Goal: Transaction & Acquisition: Purchase product/service

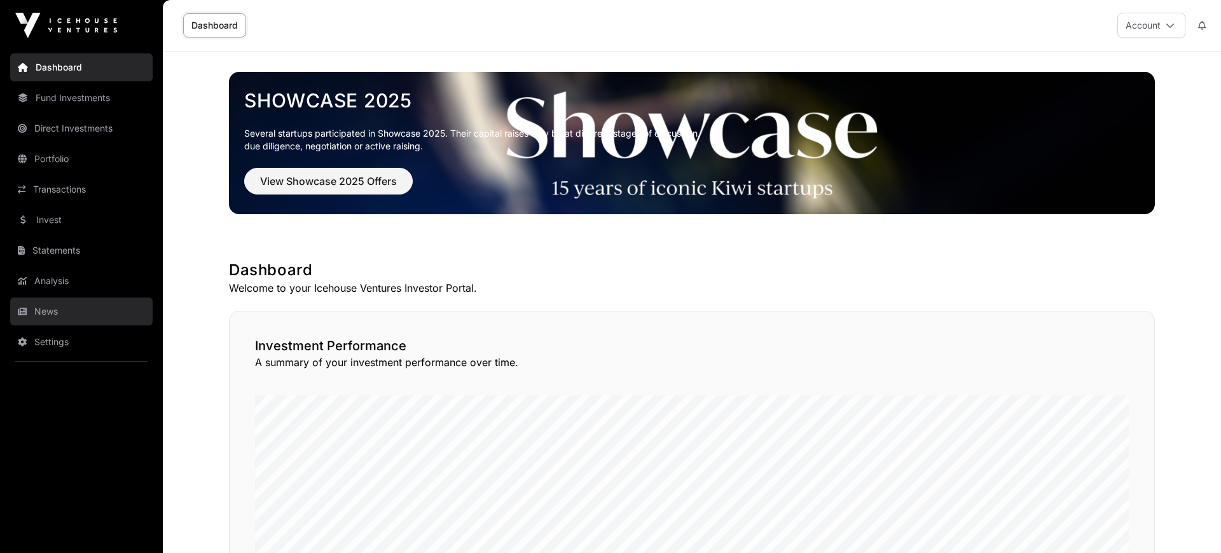
click at [36, 313] on link "News" at bounding box center [81, 312] width 142 height 28
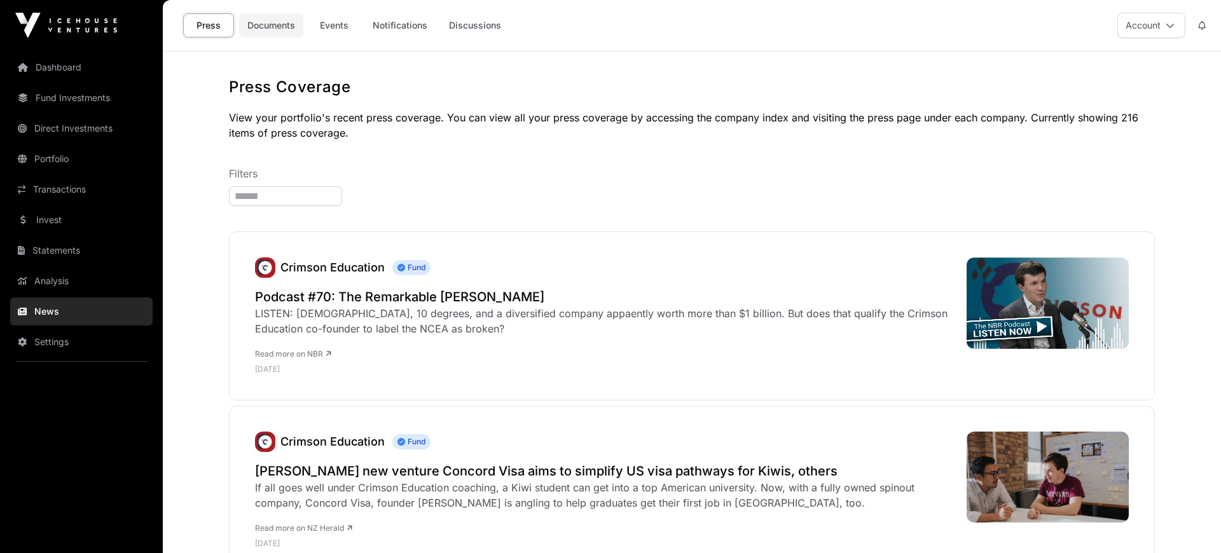
click at [273, 25] on link "Documents" at bounding box center [271, 25] width 64 height 24
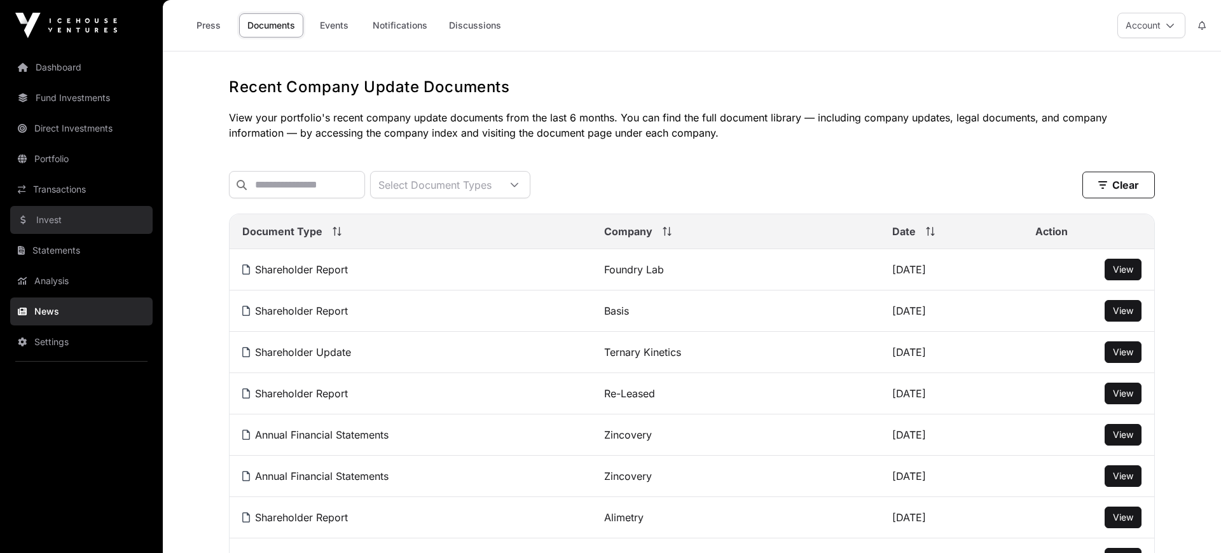
click at [50, 219] on link "Invest" at bounding box center [81, 220] width 142 height 28
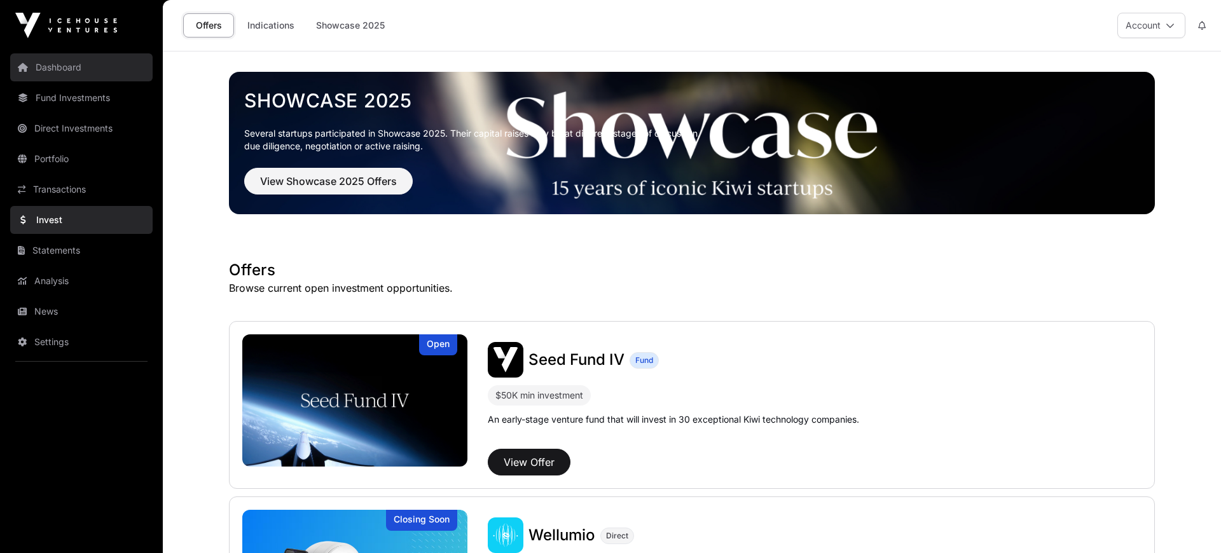
click at [54, 61] on link "Dashboard" at bounding box center [81, 67] width 142 height 28
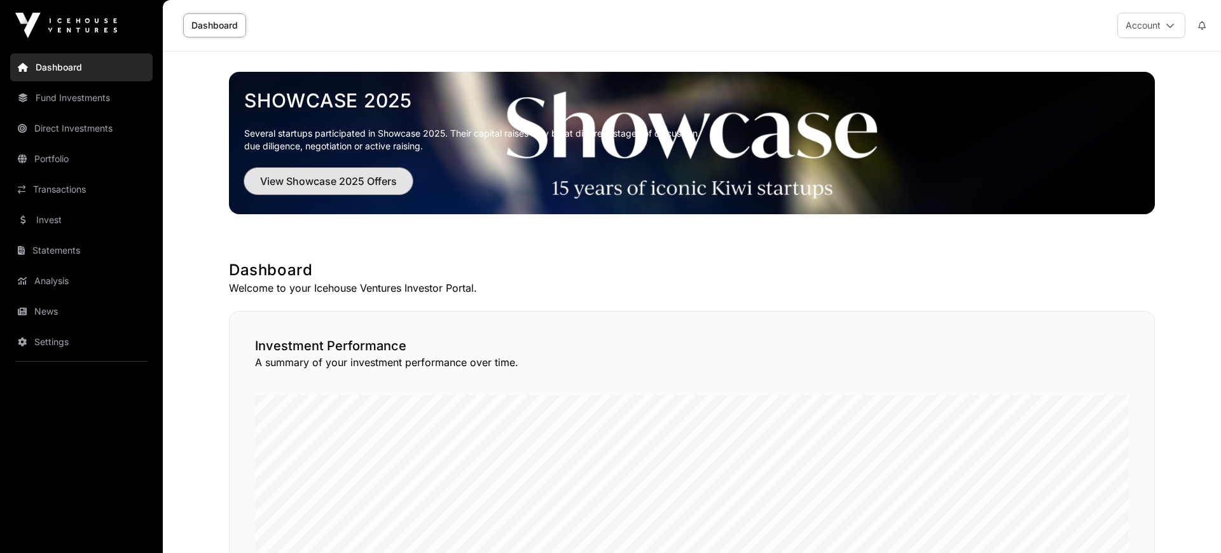
click at [327, 182] on span "View Showcase 2025 Offers" at bounding box center [328, 181] width 137 height 15
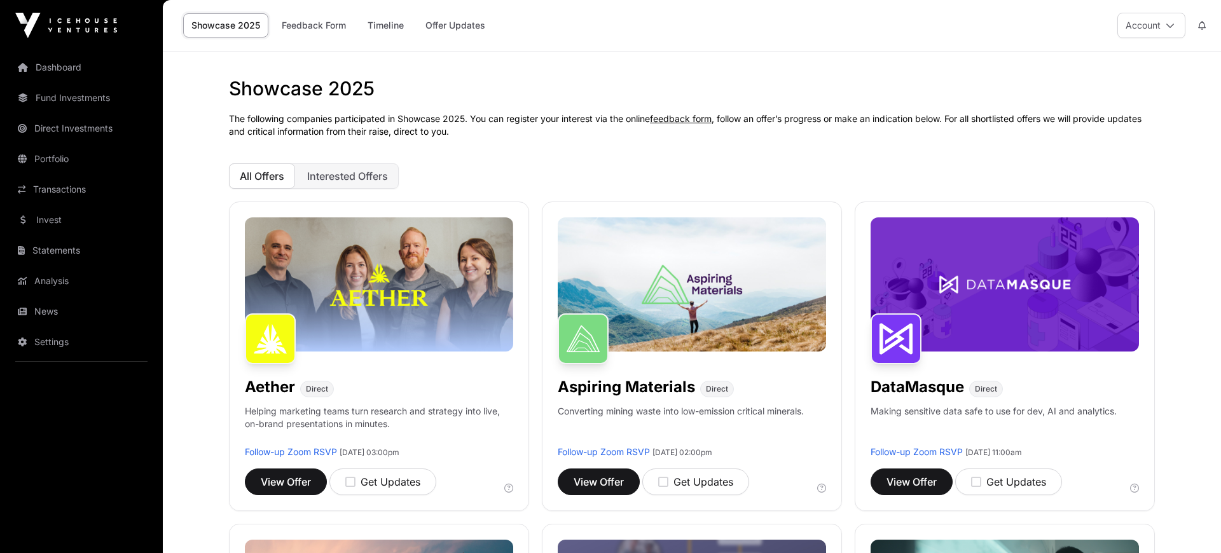
click at [249, 167] on button "All Offers" at bounding box center [262, 175] width 66 height 25
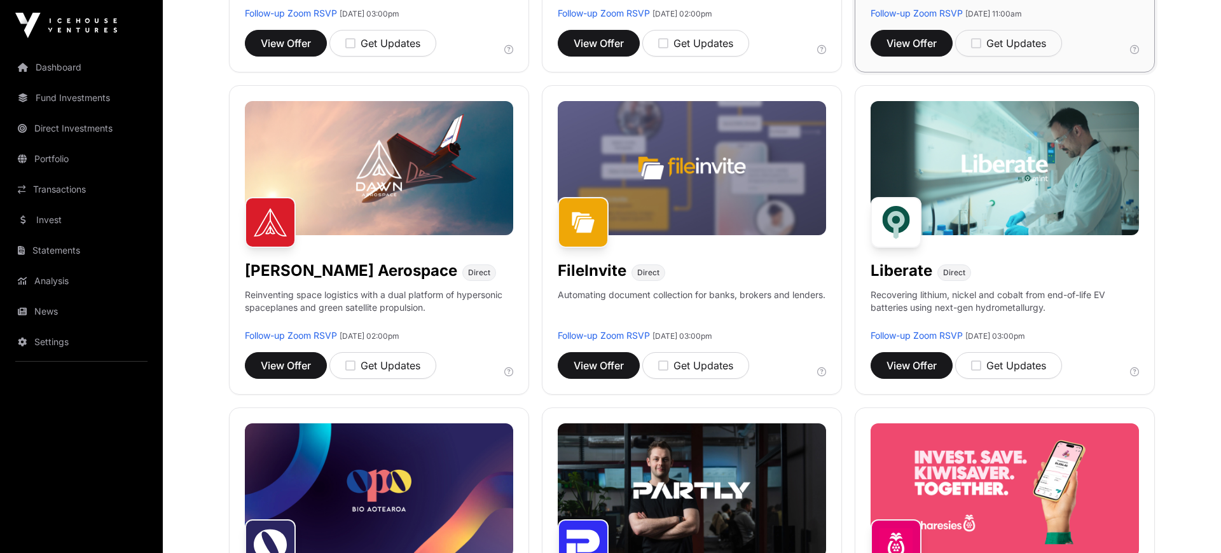
scroll to position [526, 0]
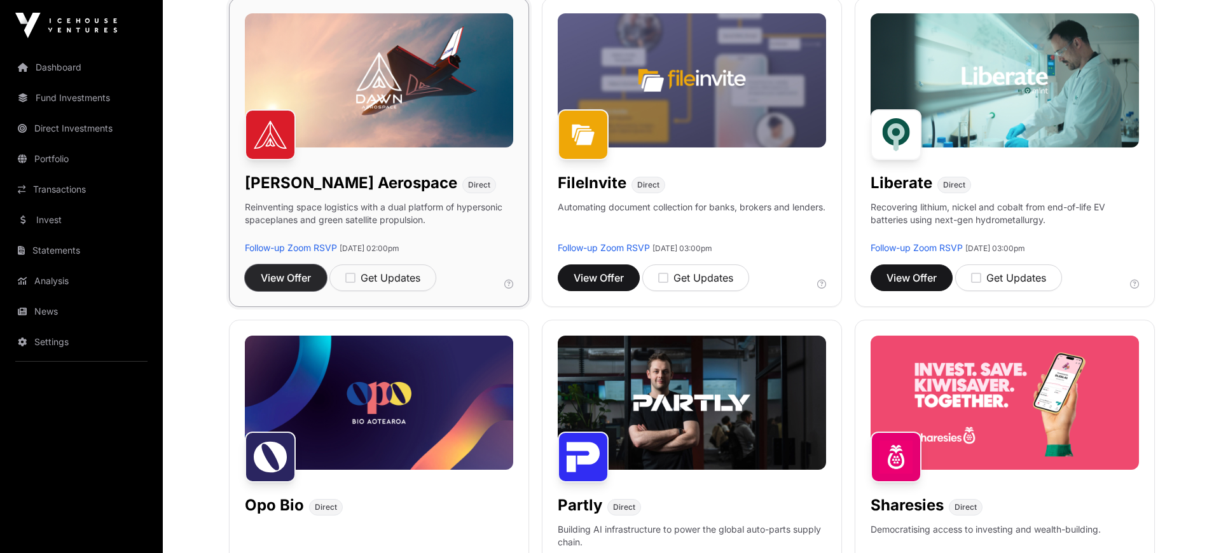
click at [288, 280] on span "View Offer" at bounding box center [286, 277] width 50 height 15
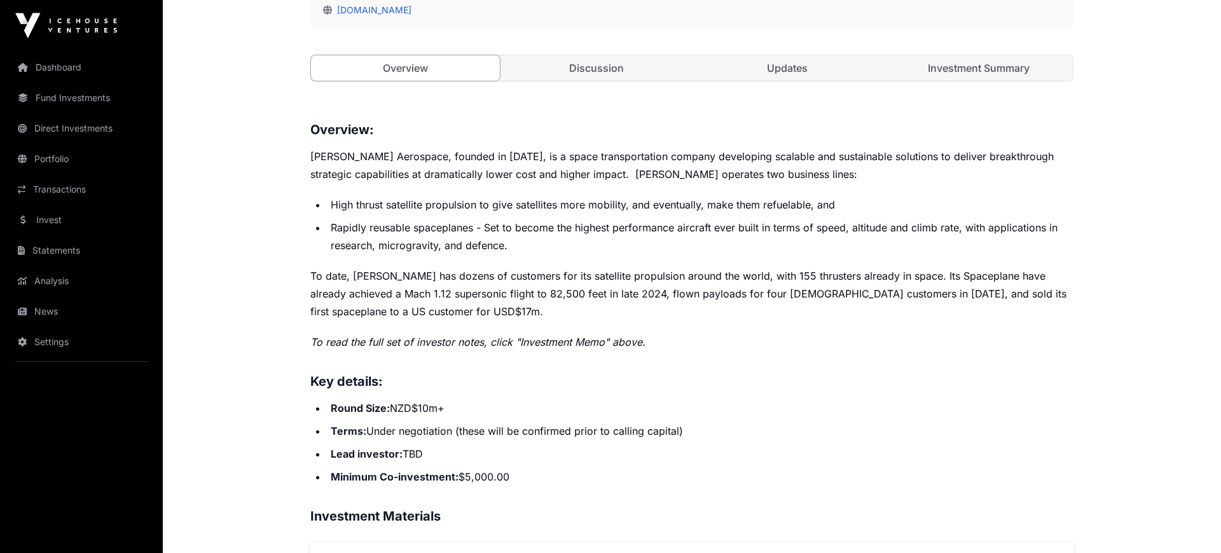
scroll to position [526, 0]
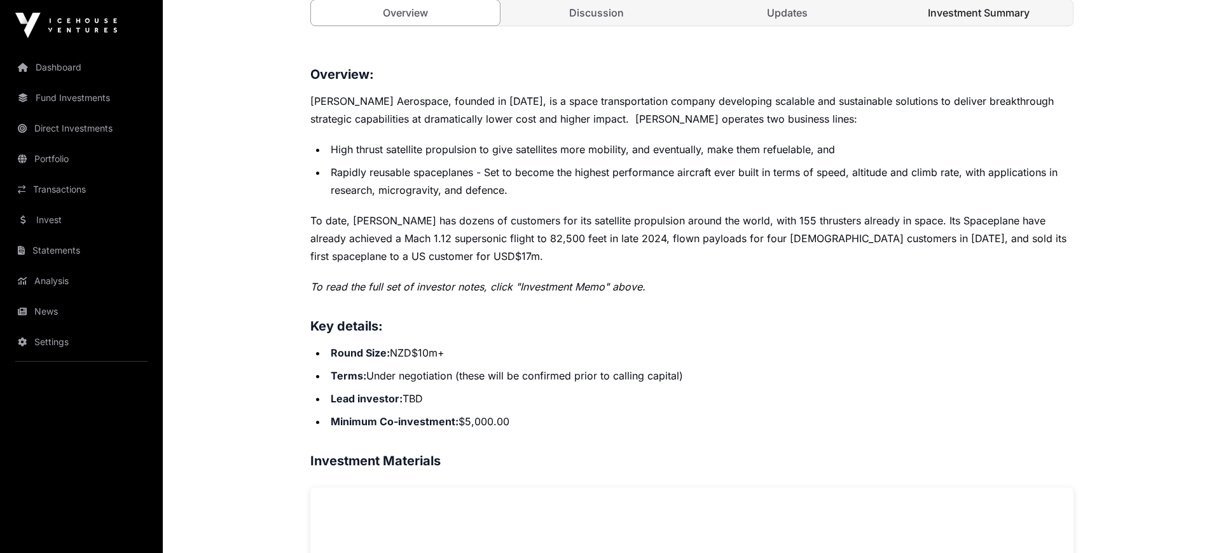
click at [989, 17] on link "Investment Summary" at bounding box center [978, 12] width 189 height 25
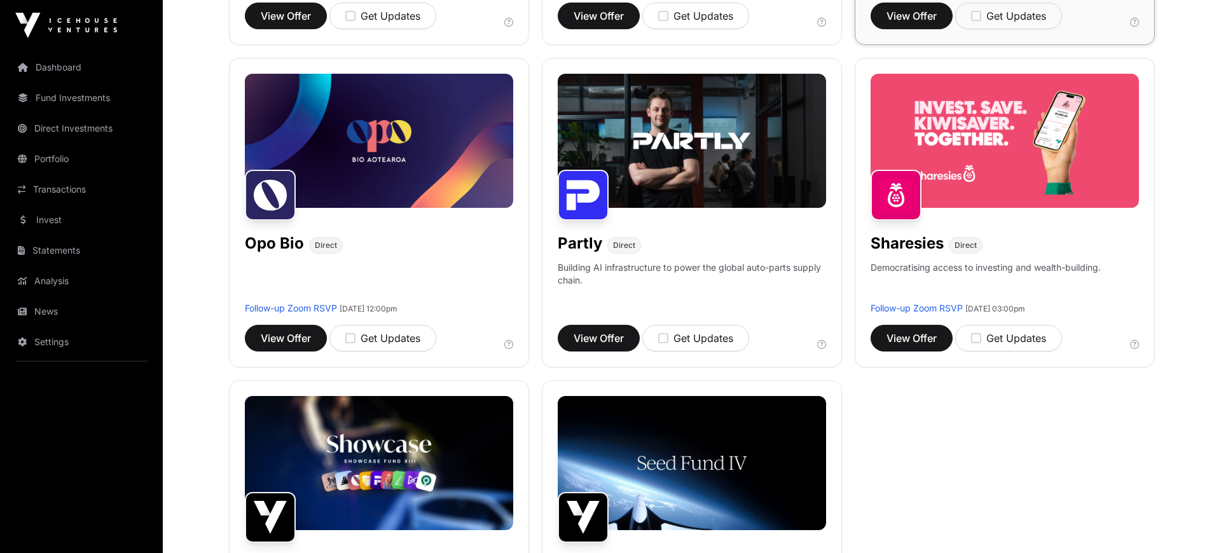
scroll to position [790, 0]
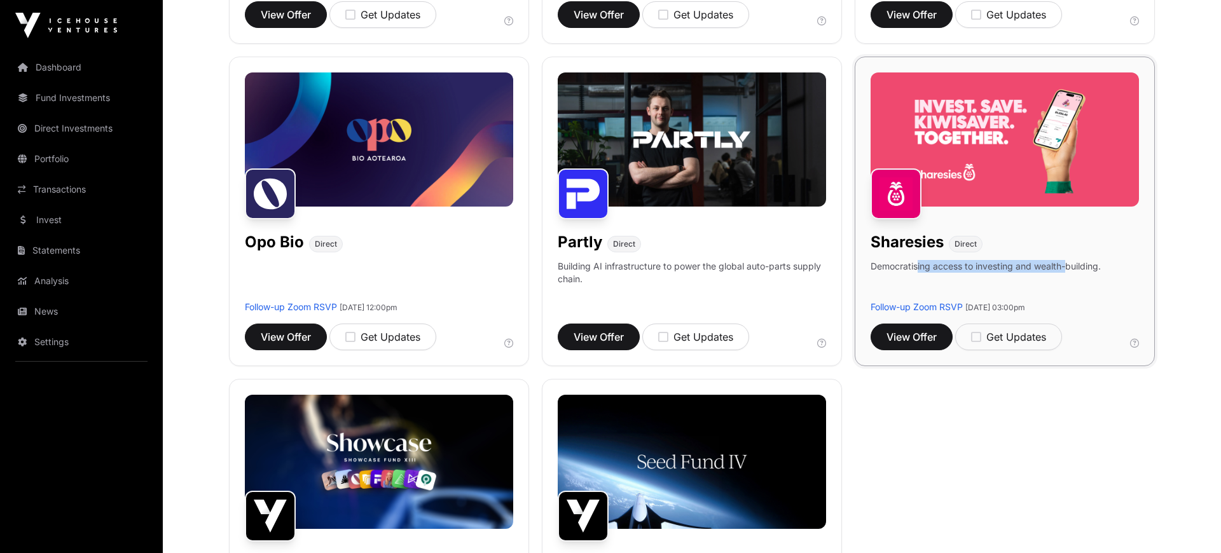
drag, startPoint x: 918, startPoint y: 265, endPoint x: 1067, endPoint y: 266, distance: 148.8
click at [1067, 266] on p "Democratising access to investing and wealth-building." at bounding box center [985, 280] width 230 height 41
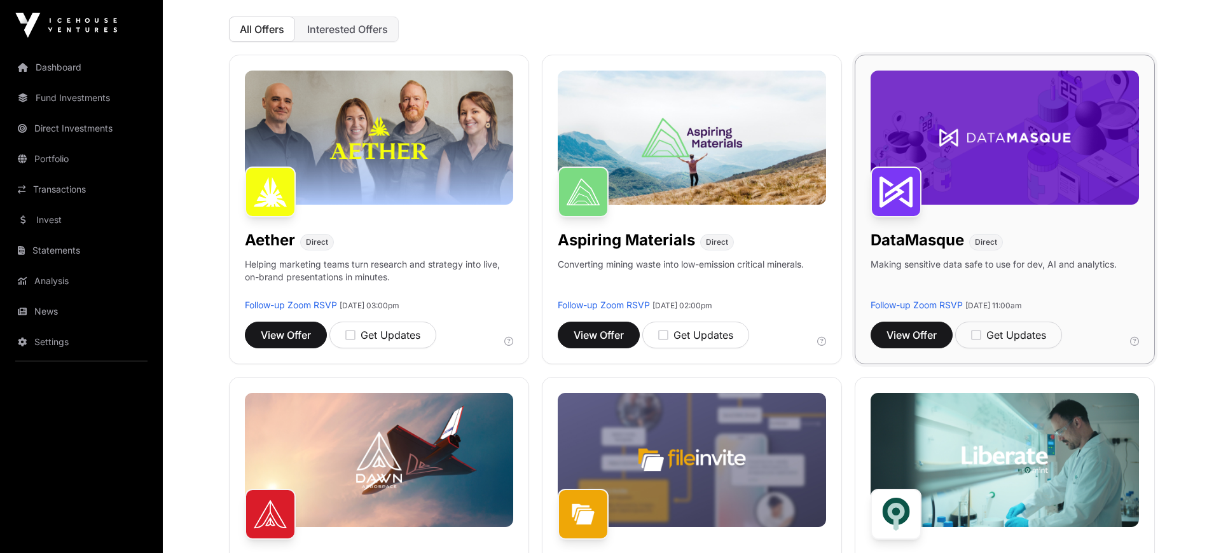
scroll to position [0, 0]
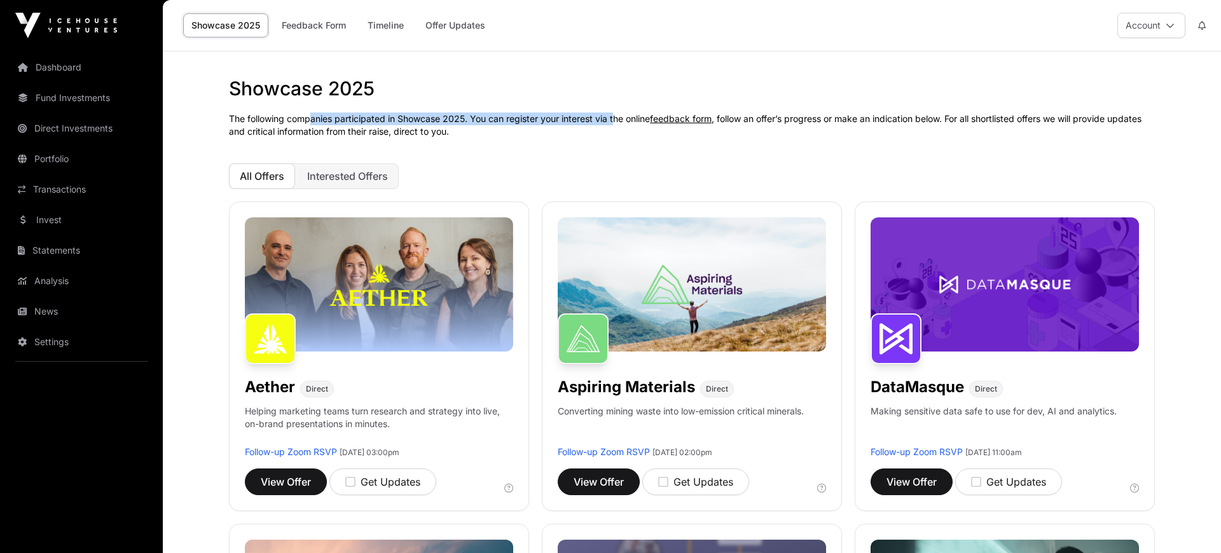
drag, startPoint x: 309, startPoint y: 117, endPoint x: 614, endPoint y: 118, distance: 305.1
click at [614, 118] on p "The following companies participated in Showcase 2025. You can register your in…" at bounding box center [692, 125] width 926 height 25
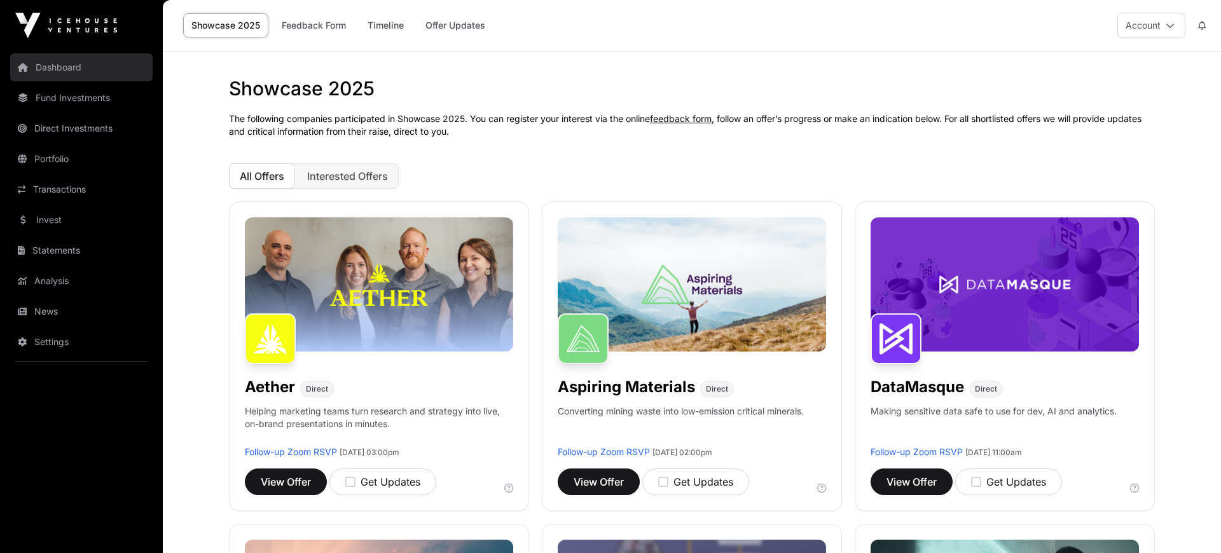
click at [46, 67] on link "Dashboard" at bounding box center [81, 67] width 142 height 28
